Goal: Information Seeking & Learning: Learn about a topic

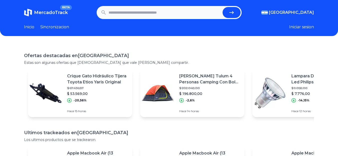
click at [98, 81] on p "Crique Gato Hidráulico Tijera Toyota Etios Yaris Original" at bounding box center [97, 79] width 61 height 12
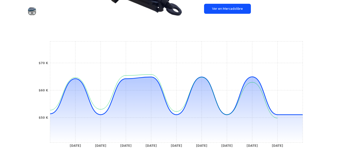
scroll to position [16, 0]
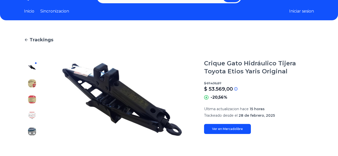
click at [218, 125] on link "Ver en Mercadolibre" at bounding box center [227, 129] width 47 height 10
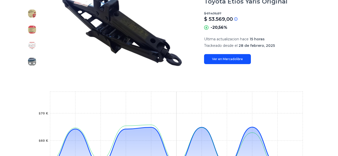
scroll to position [0, 0]
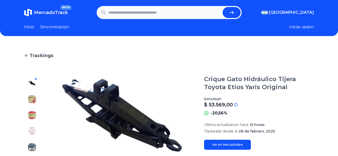
click at [32, 26] on link "Inicio" at bounding box center [29, 27] width 10 height 6
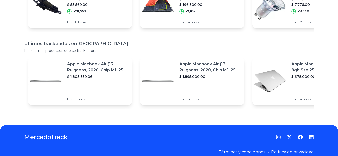
scroll to position [90, 0]
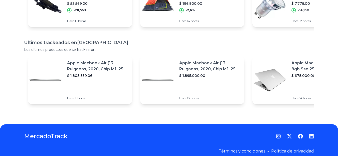
click at [94, 65] on p "Apple Macbook Air (13 Pulgadas, 2020, Chip M1, 256 Gb De Ssd, 8 Gb De Ram) - Pl…" at bounding box center [97, 66] width 61 height 12
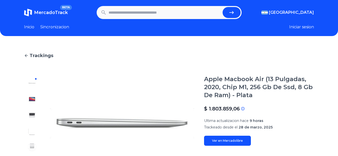
click at [127, 14] on input "text" at bounding box center [165, 12] width 112 height 11
type input "********"
click at [223, 7] on button "submit" at bounding box center [232, 12] width 18 height 11
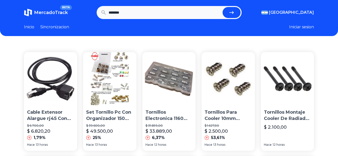
click at [31, 26] on link "Inicio" at bounding box center [29, 27] width 10 height 6
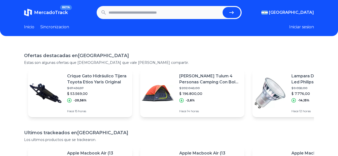
click at [31, 14] on img at bounding box center [28, 13] width 8 height 8
click at [28, 28] on link "Inicio" at bounding box center [29, 27] width 10 height 6
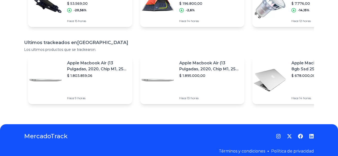
click at [94, 65] on p "Apple Macbook Air (13 Pulgadas, 2020, Chip M1, 256 Gb De Ssd, 8 Gb De Ram) - Pl…" at bounding box center [97, 66] width 61 height 12
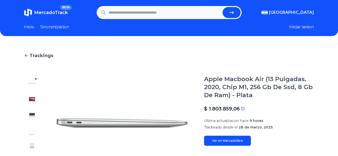
click at [119, 16] on input "text" at bounding box center [165, 12] width 112 height 11
type input "**********"
click at [223, 7] on button "submit" at bounding box center [232, 12] width 18 height 11
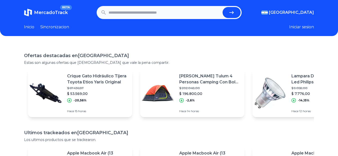
click at [31, 28] on link "Inicio" at bounding box center [29, 27] width 10 height 6
click at [197, 13] on input "text" at bounding box center [165, 12] width 112 height 11
type input "********"
click at [223, 7] on button "submit" at bounding box center [232, 12] width 18 height 11
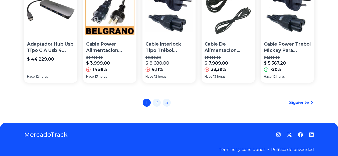
scroll to position [390, 0]
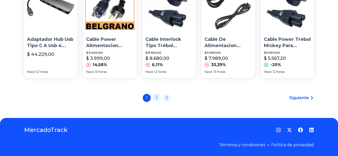
click at [159, 96] on link "2" at bounding box center [157, 97] width 8 height 8
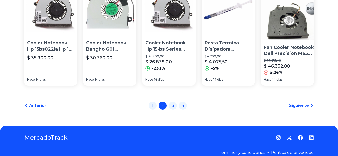
scroll to position [380, 0]
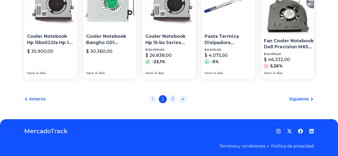
click at [171, 96] on link "3" at bounding box center [173, 99] width 8 height 8
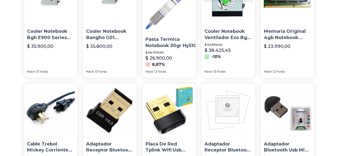
scroll to position [301, 0]
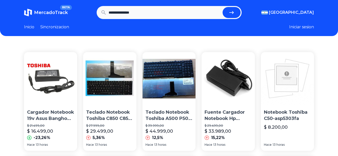
drag, startPoint x: 116, startPoint y: 10, endPoint x: 92, endPoint y: 7, distance: 24.2
click at [92, 7] on section "**********" at bounding box center [169, 12] width 290 height 13
type input "*******"
click at [223, 7] on button "submit" at bounding box center [232, 12] width 18 height 11
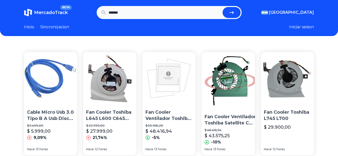
drag, startPoint x: 120, startPoint y: 11, endPoint x: 102, endPoint y: 9, distance: 17.8
click at [102, 9] on form "*******" at bounding box center [169, 12] width 145 height 13
click at [223, 7] on button "submit" at bounding box center [232, 12] width 18 height 11
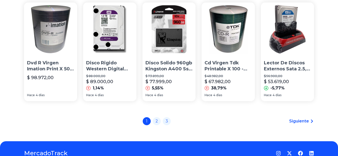
scroll to position [390, 0]
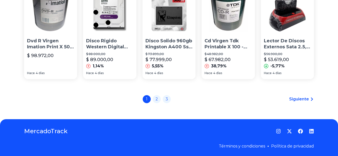
click at [309, 96] on span "Siguiente" at bounding box center [299, 99] width 20 height 6
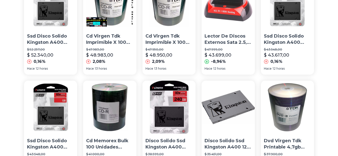
scroll to position [90, 0]
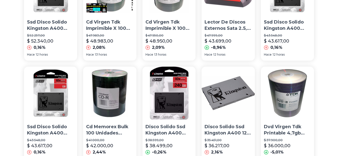
drag, startPoint x: 239, startPoint y: 71, endPoint x: 14, endPoint y: 74, distance: 224.5
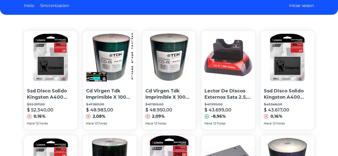
scroll to position [0, 0]
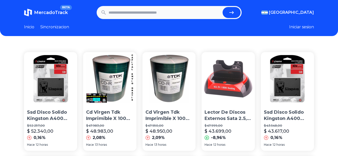
click at [127, 11] on input "text" at bounding box center [165, 12] width 112 height 11
click at [127, 12] on input "text" at bounding box center [165, 12] width 112 height 11
paste input "**********"
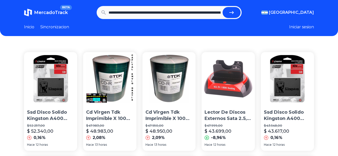
scroll to position [0, 1494]
click at [225, 7] on button "submit" at bounding box center [234, 12] width 18 height 11
type input "**********"
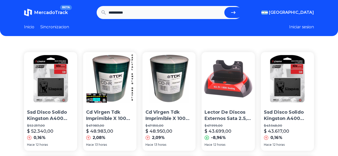
scroll to position [0, 0]
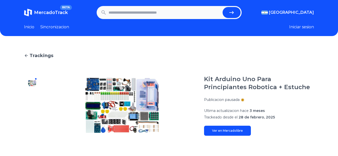
click at [141, 15] on input "text" at bounding box center [165, 12] width 112 height 11
type input "*******"
click at [223, 7] on button "submit" at bounding box center [232, 12] width 18 height 11
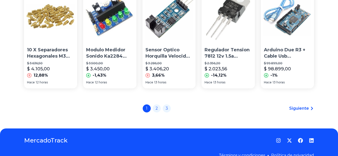
scroll to position [390, 0]
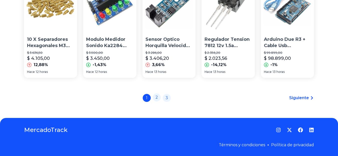
click at [160, 96] on link "2" at bounding box center [157, 97] width 8 height 8
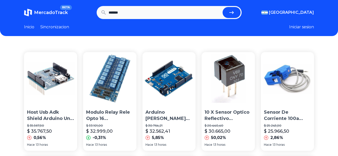
click at [137, 10] on input "*******" at bounding box center [165, 12] width 112 height 11
type input "**********"
click at [223, 7] on button "submit" at bounding box center [232, 12] width 18 height 11
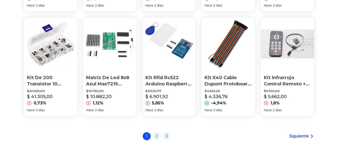
scroll to position [390, 0]
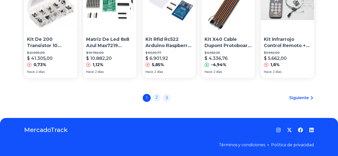
click at [157, 97] on link "2" at bounding box center [157, 97] width 8 height 8
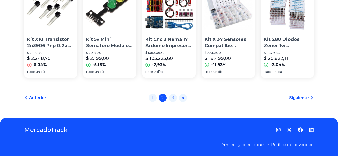
scroll to position [390, 0]
click at [176, 98] on link "3" at bounding box center [173, 97] width 8 height 8
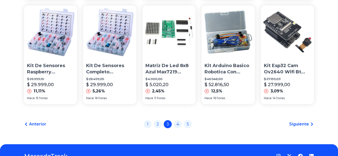
scroll to position [390, 0]
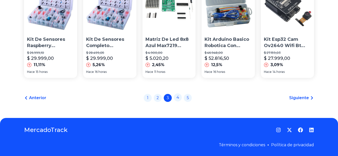
click at [180, 99] on link "4" at bounding box center [178, 97] width 8 height 8
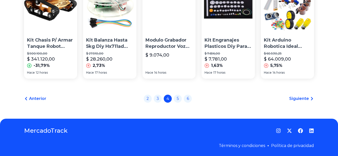
scroll to position [390, 0]
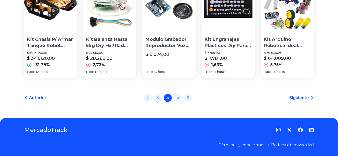
click at [178, 97] on link "5" at bounding box center [178, 97] width 8 height 8
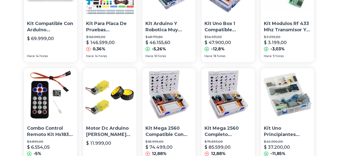
scroll to position [361, 0]
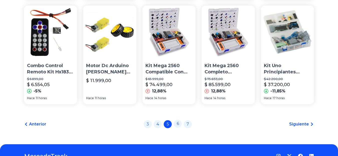
click at [179, 125] on link "6" at bounding box center [178, 124] width 8 height 8
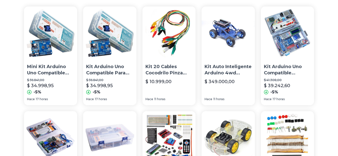
scroll to position [60, 0]
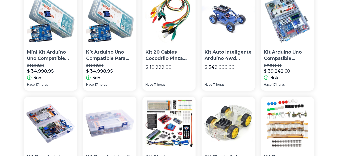
click at [104, 55] on p "Kit Arduino Uno Compatible Para Principiantes Aprendizaje" at bounding box center [109, 55] width 47 height 13
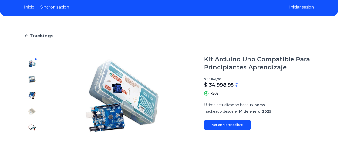
scroll to position [30, 0]
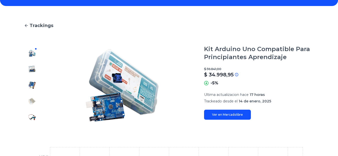
click at [239, 118] on link "Ver en Mercadolibre" at bounding box center [227, 115] width 47 height 10
type input "**********"
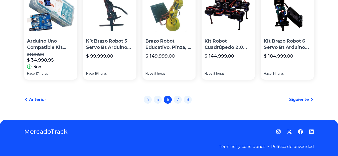
scroll to position [390, 0]
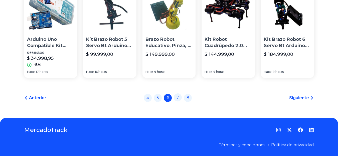
click at [180, 97] on link "7" at bounding box center [178, 97] width 8 height 8
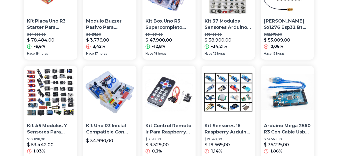
scroll to position [390, 0]
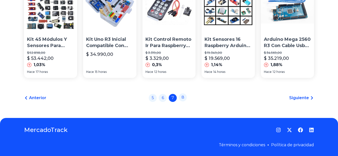
click at [185, 99] on link "8" at bounding box center [183, 97] width 8 height 8
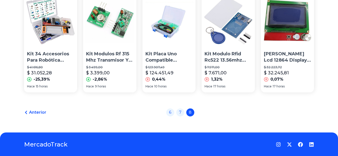
scroll to position [390, 0]
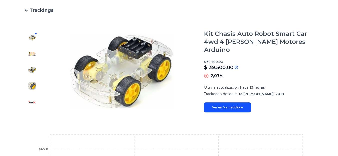
scroll to position [60, 0]
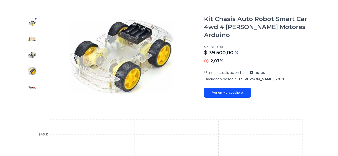
click at [33, 41] on img at bounding box center [32, 39] width 8 height 8
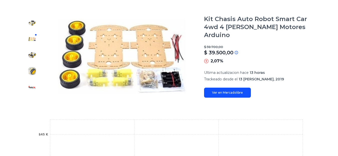
click at [31, 55] on img at bounding box center [32, 55] width 8 height 8
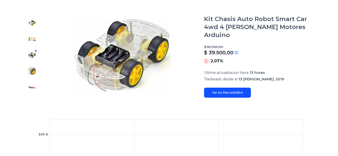
click at [33, 70] on img at bounding box center [32, 71] width 8 height 8
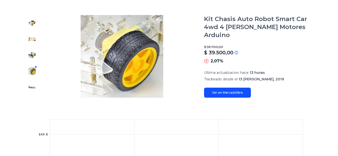
click at [32, 85] on img at bounding box center [32, 87] width 8 height 8
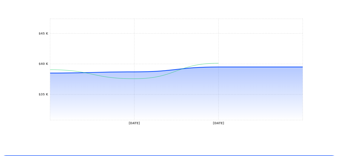
scroll to position [180, 0]
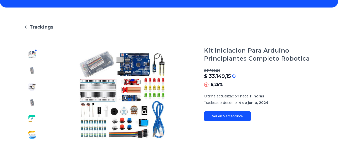
scroll to position [30, 0]
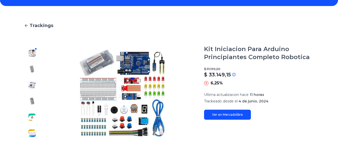
click at [234, 115] on link "Ver en Mercadolibre" at bounding box center [227, 115] width 47 height 10
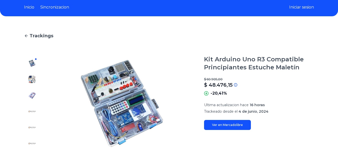
scroll to position [30, 0]
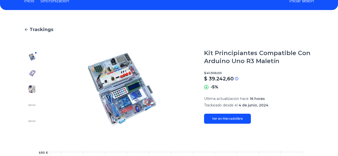
scroll to position [60, 0]
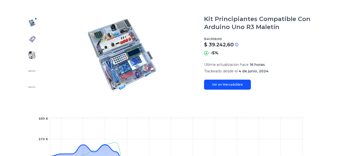
click at [221, 85] on link "Ver en Mercadolibre" at bounding box center [227, 85] width 47 height 10
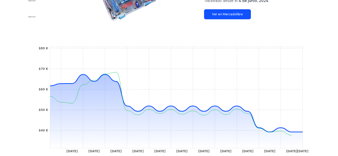
scroll to position [150, 0]
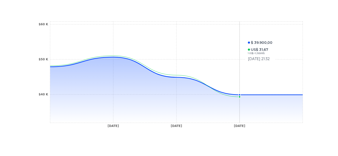
scroll to position [120, 0]
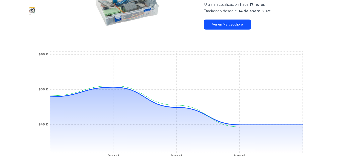
click at [230, 24] on link "Ver en Mercadolibre" at bounding box center [227, 25] width 47 height 10
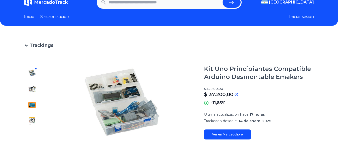
scroll to position [0, 0]
